Goal: Task Accomplishment & Management: Use online tool/utility

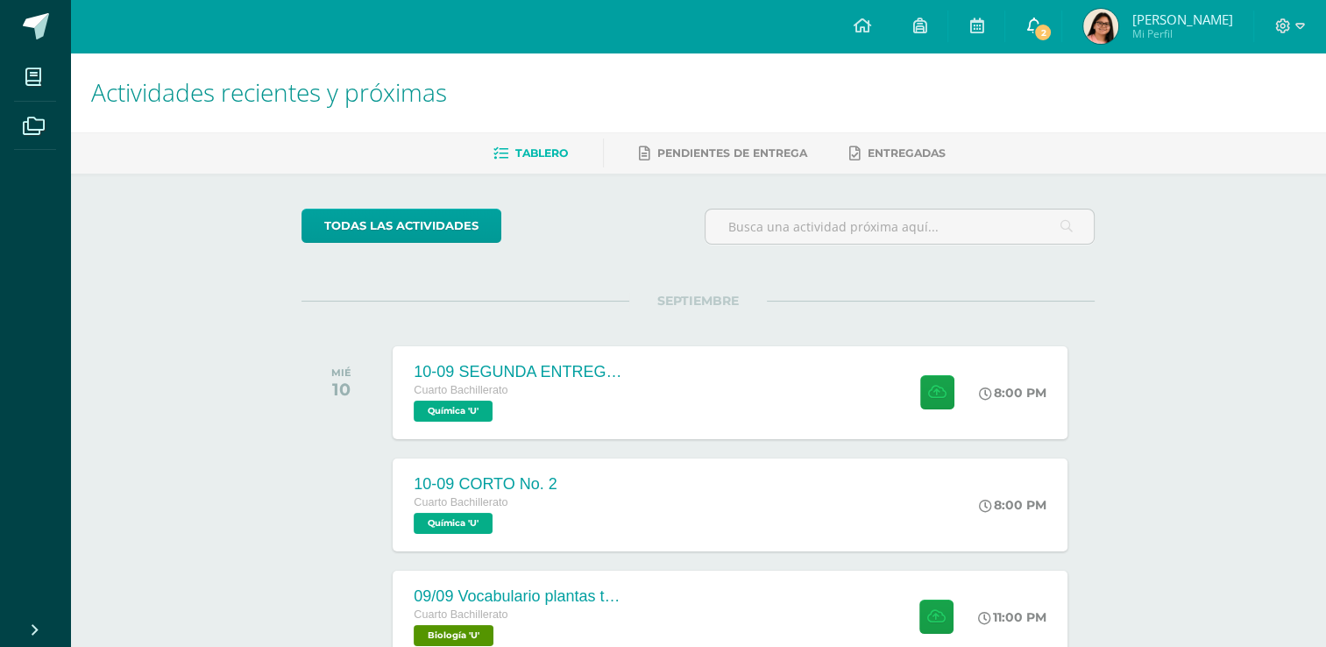
click at [1061, 19] on link "2" at bounding box center [1033, 26] width 56 height 53
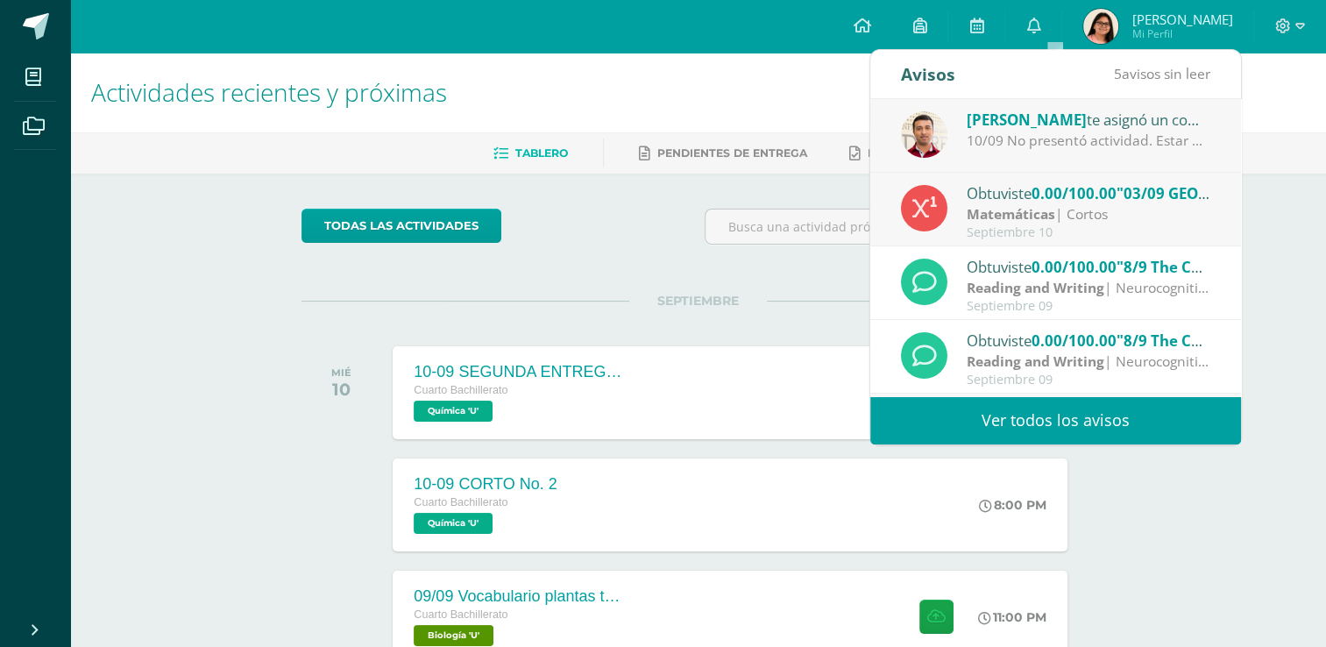
click at [1012, 149] on div "10/09 No presentó actividad. Estar pendiente de la información para el PMA." at bounding box center [1088, 141] width 244 height 20
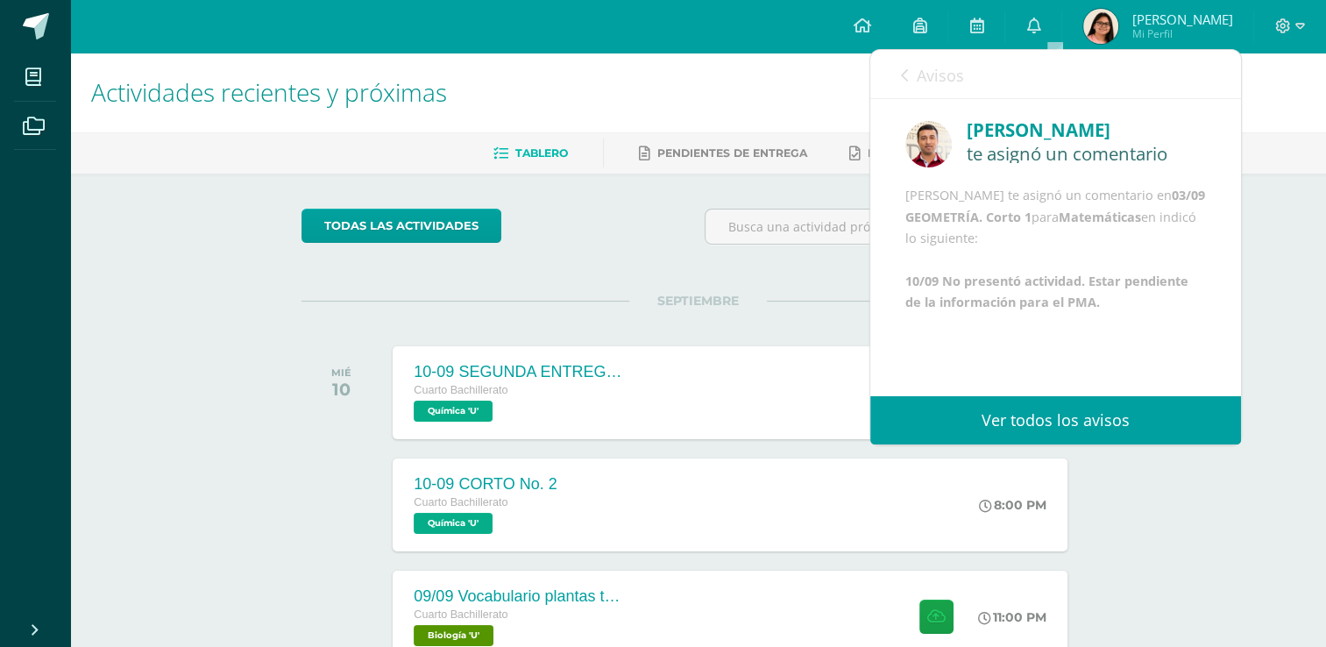
scroll to position [20, 0]
click at [891, 67] on div "Avisos 4 avisos sin leer Avisos" at bounding box center [1055, 74] width 371 height 49
click at [892, 68] on div "Avisos 4 avisos sin leer Avisos" at bounding box center [1055, 74] width 371 height 49
click at [897, 72] on div "Avisos 4 avisos sin leer Avisos" at bounding box center [1055, 74] width 371 height 49
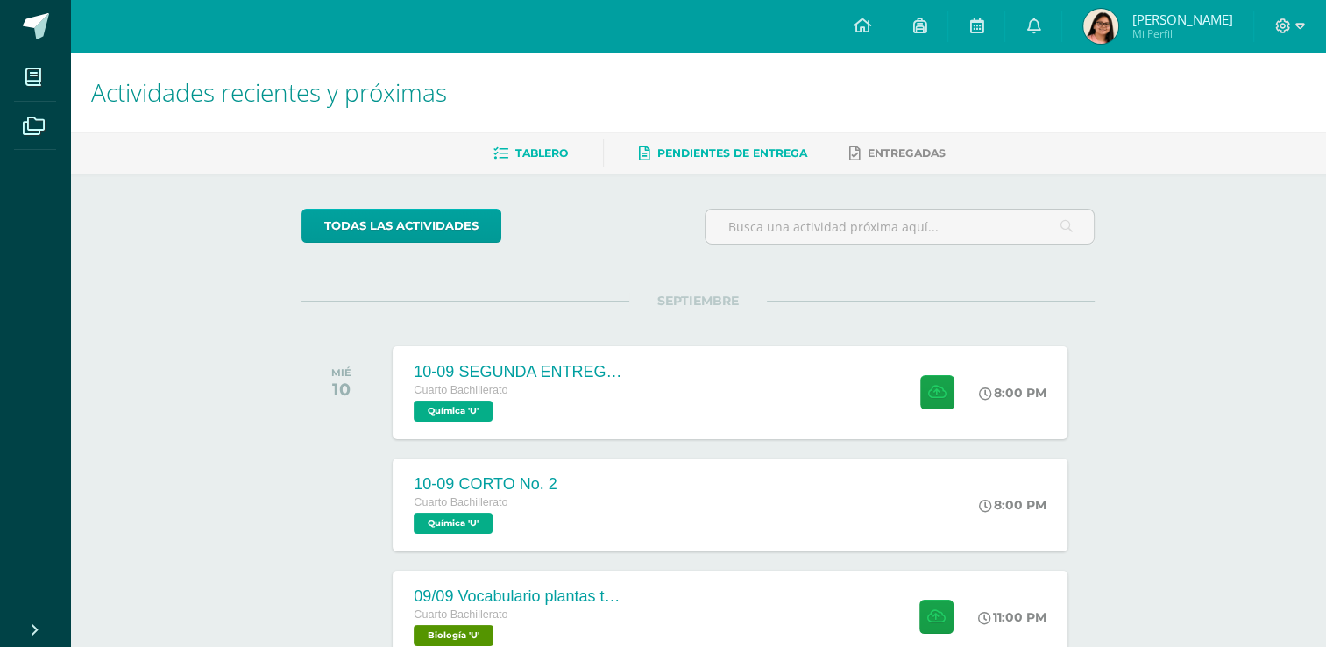
click at [778, 161] on link "Pendientes de entrega" at bounding box center [723, 153] width 168 height 28
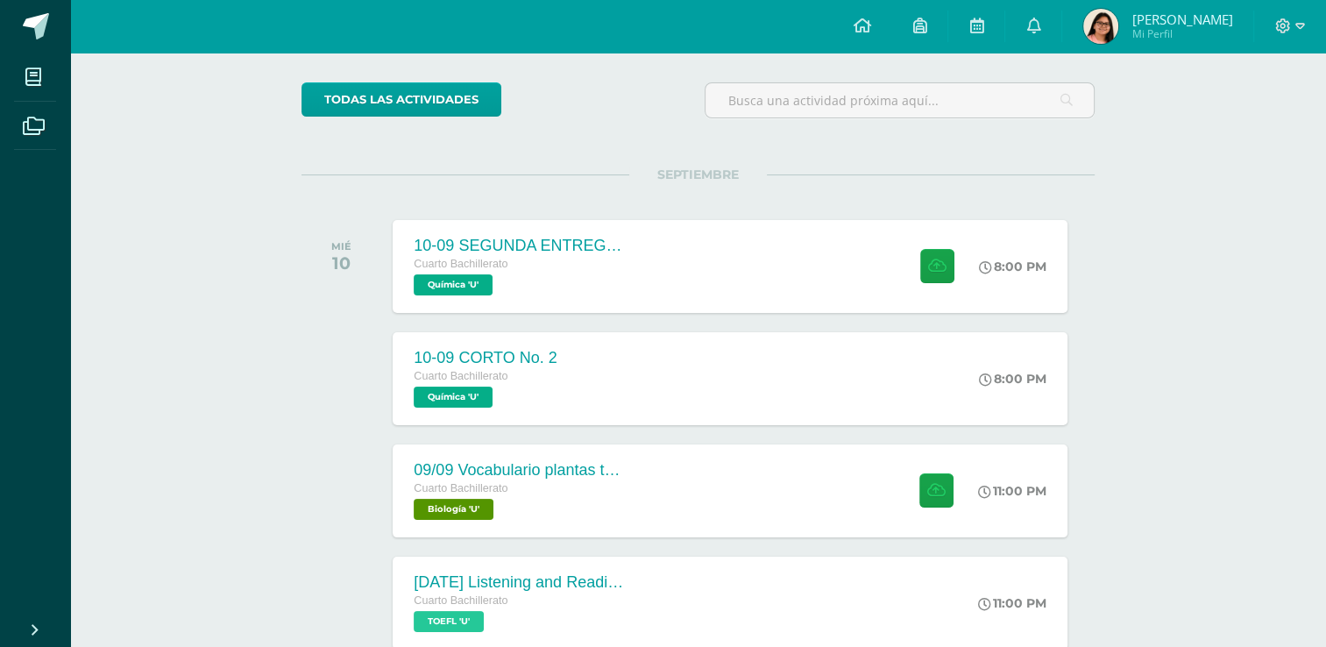
scroll to position [130, 0]
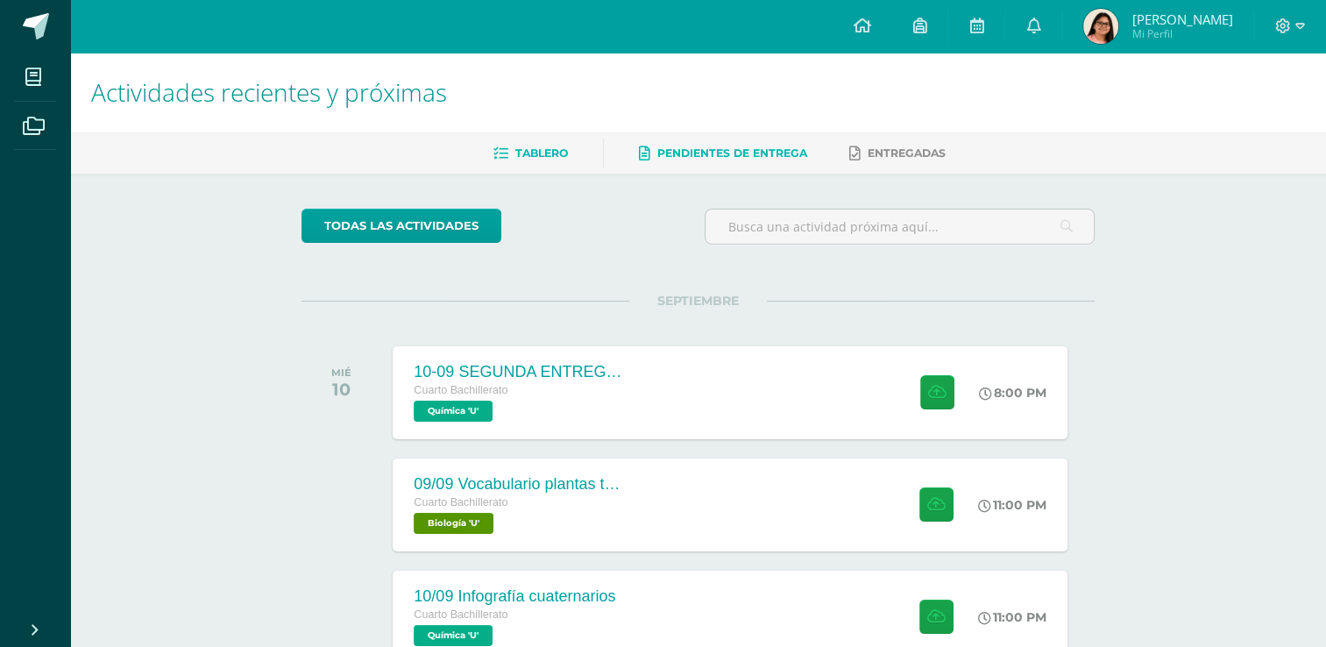
click at [553, 166] on link "Tablero" at bounding box center [530, 153] width 74 height 28
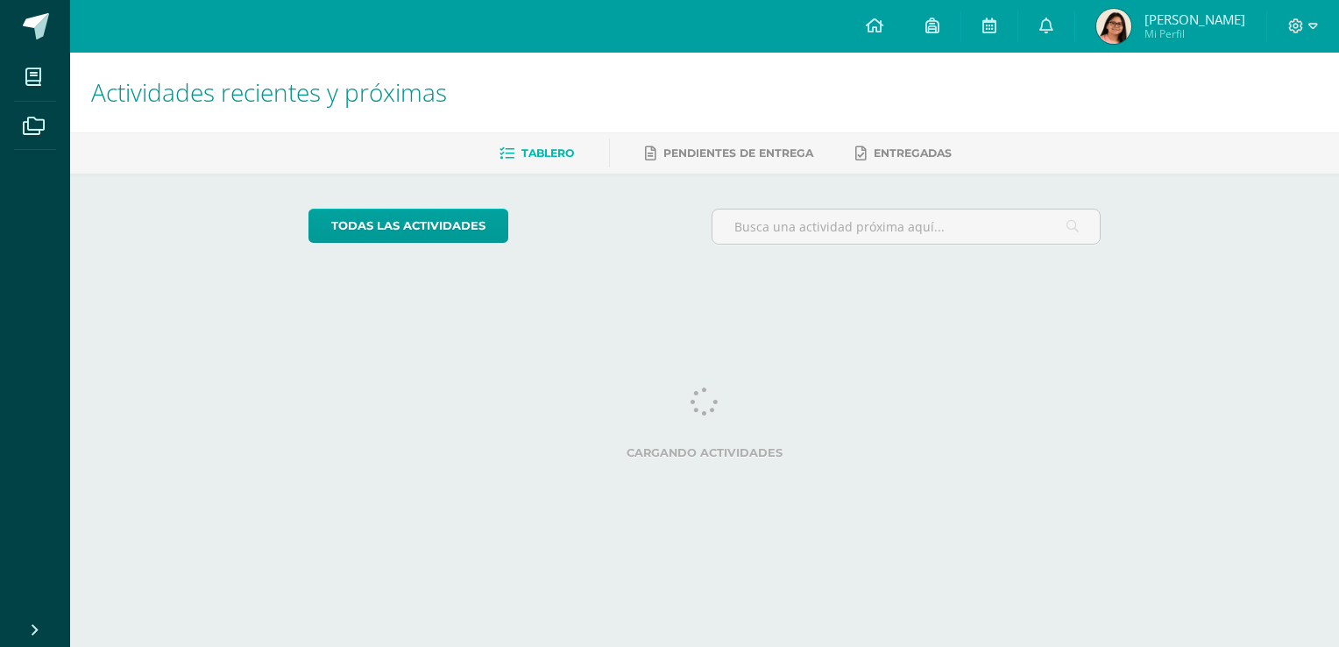
click at [557, 170] on div "Tablero Pendientes de entrega Entregadas" at bounding box center [725, 152] width 1311 height 41
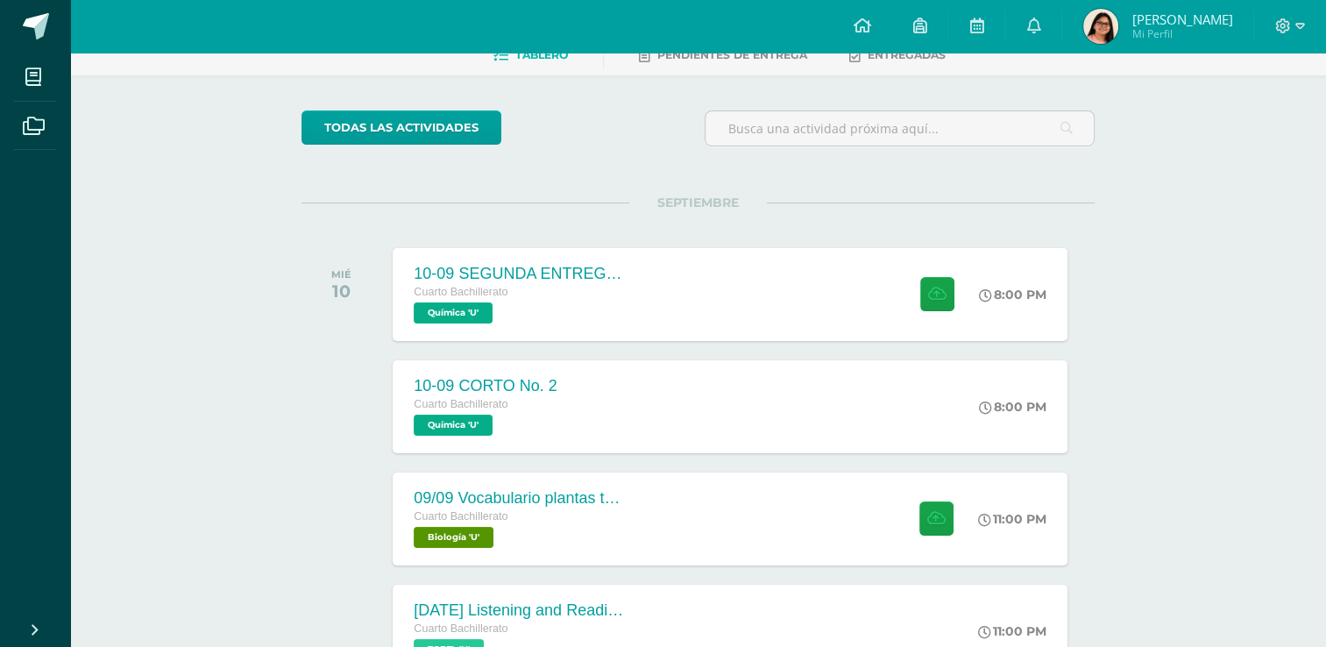
scroll to position [98, 0]
click at [959, 292] on div at bounding box center [935, 294] width 86 height 94
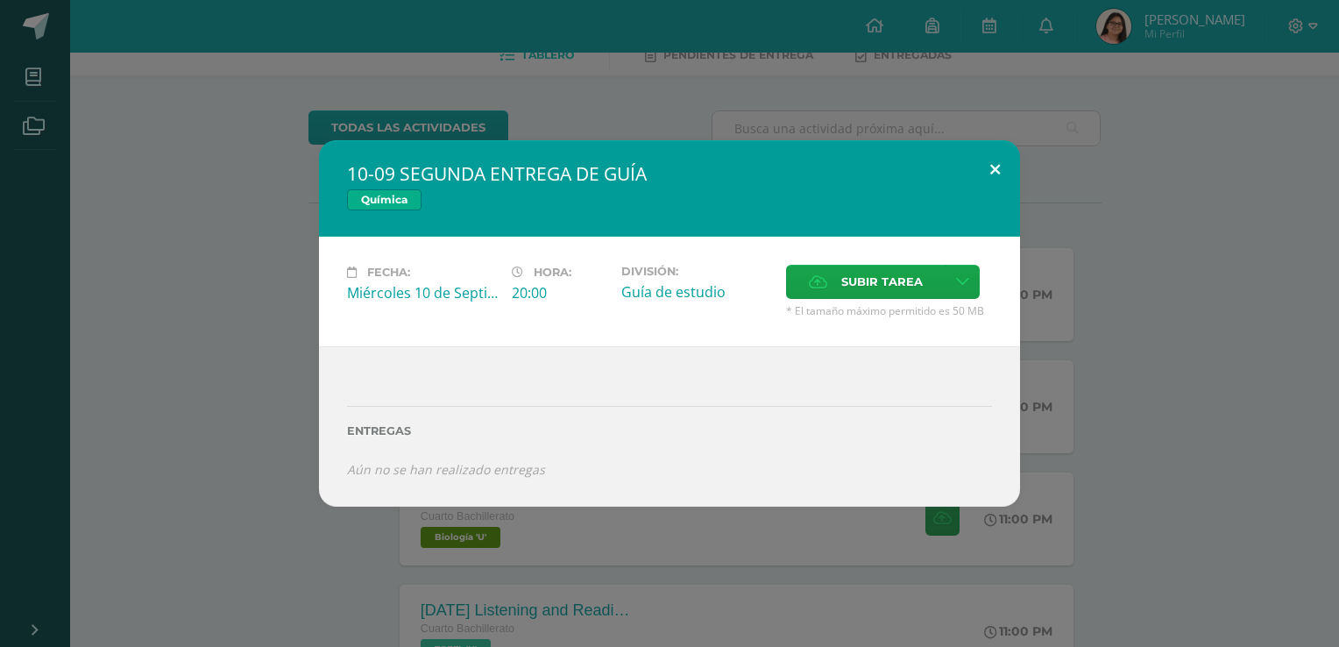
click at [993, 156] on button at bounding box center [995, 170] width 50 height 60
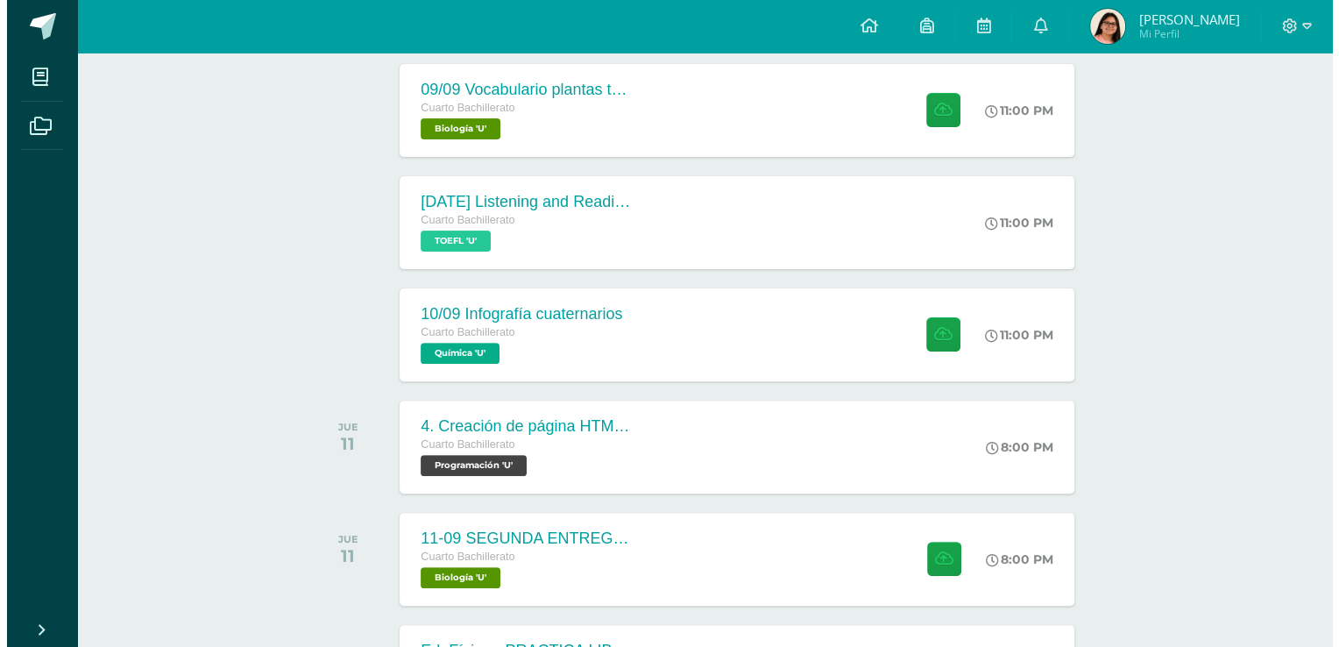
scroll to position [508, 0]
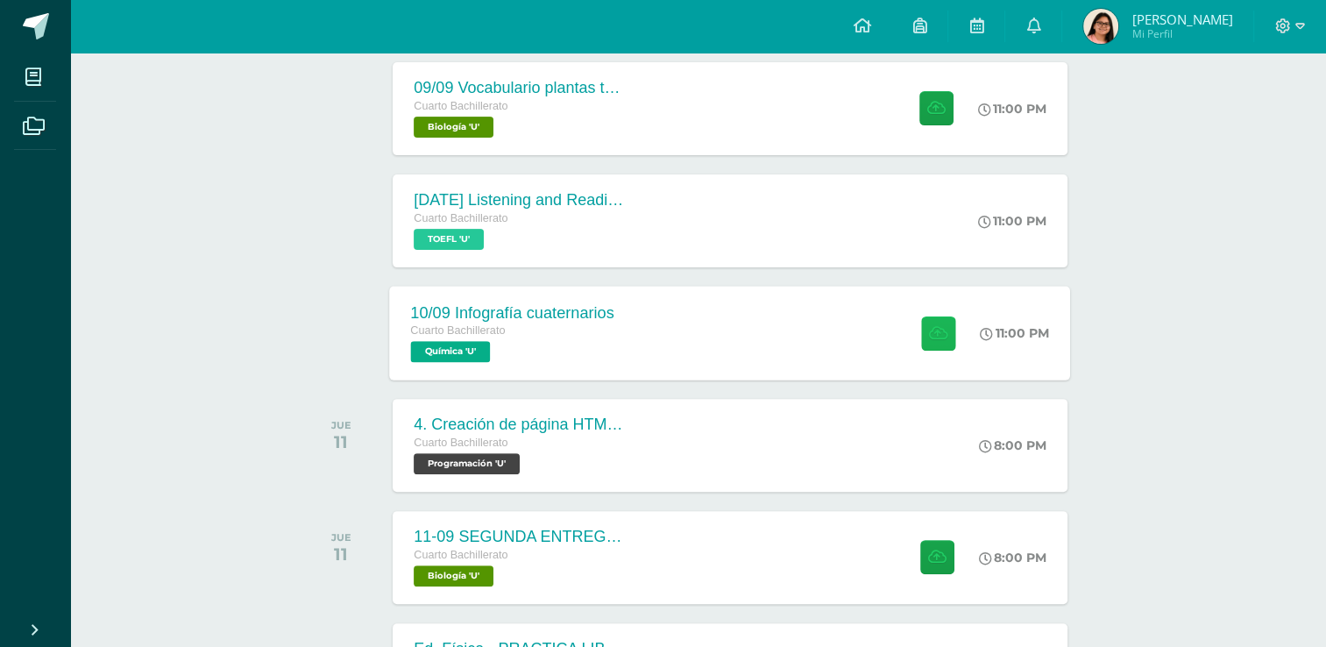
click at [921, 344] on button at bounding box center [938, 332] width 34 height 34
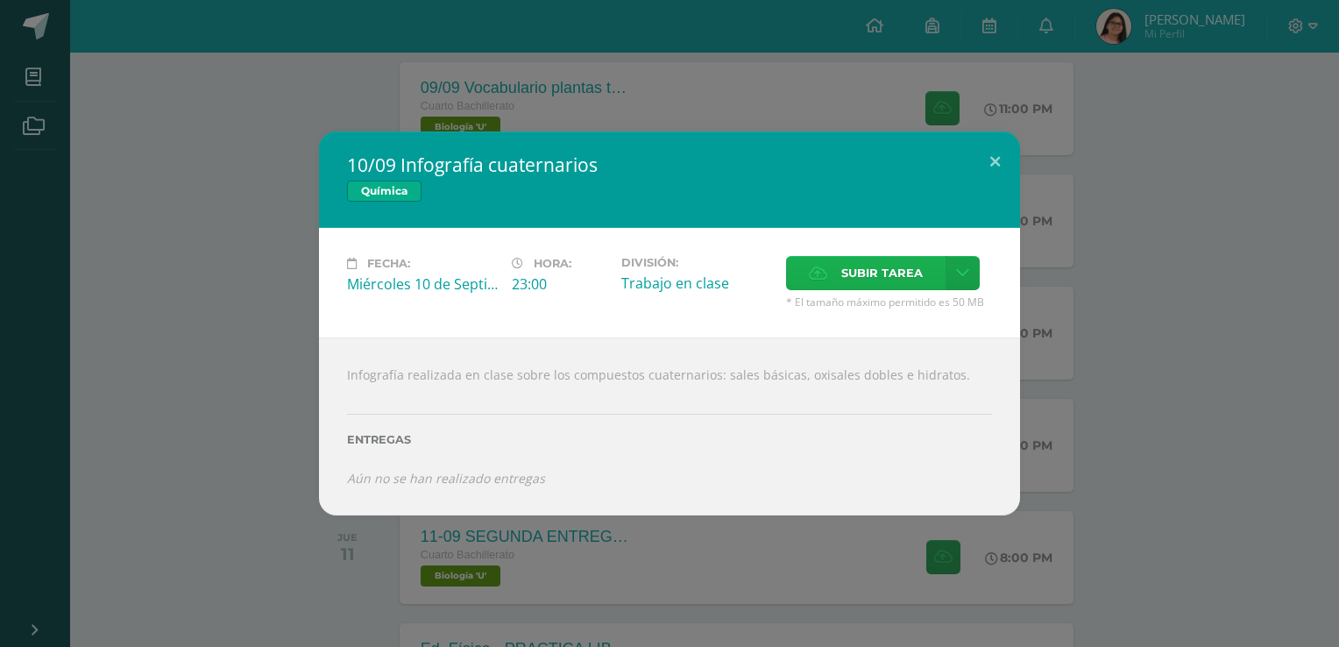
click at [873, 278] on span "Subir tarea" at bounding box center [881, 273] width 81 height 32
click at [0, 0] on input "Subir tarea" at bounding box center [0, 0] width 0 height 0
